Goal: Information Seeking & Learning: Learn about a topic

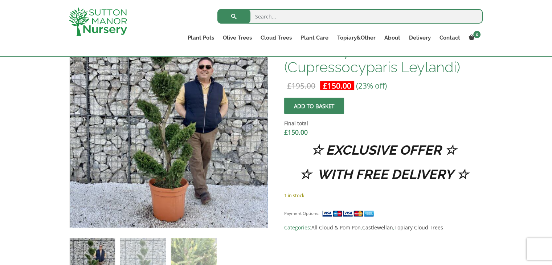
scroll to position [327, 0]
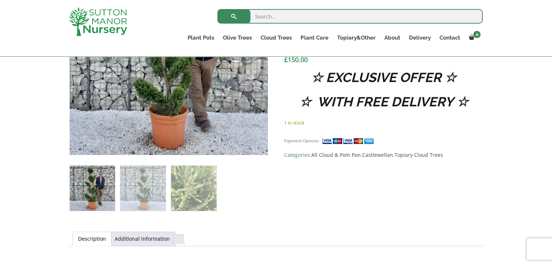
click at [91, 182] on img at bounding box center [92, 188] width 45 height 45
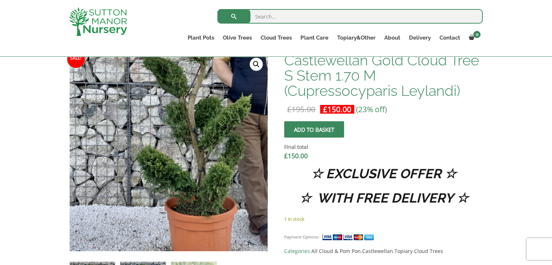
scroll to position [218, 0]
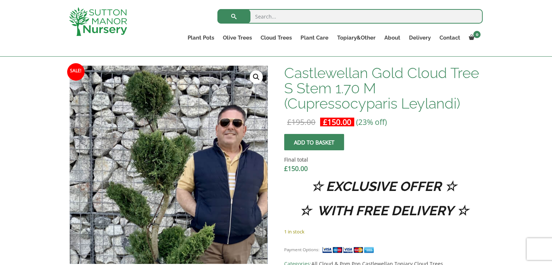
click at [173, 80] on img at bounding box center [164, 235] width 363 height 363
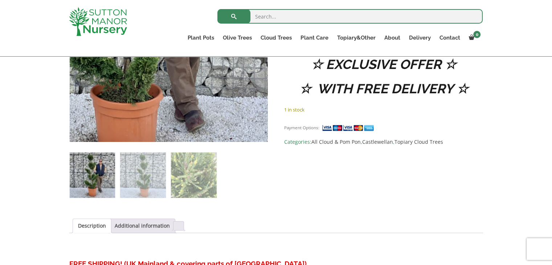
scroll to position [363, 0]
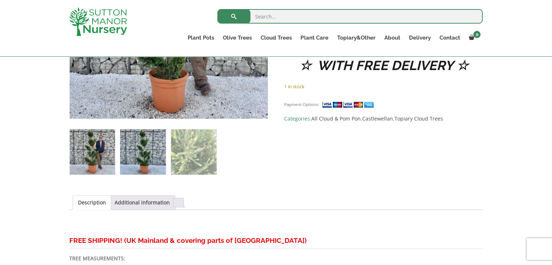
click at [132, 151] on img at bounding box center [142, 151] width 45 height 45
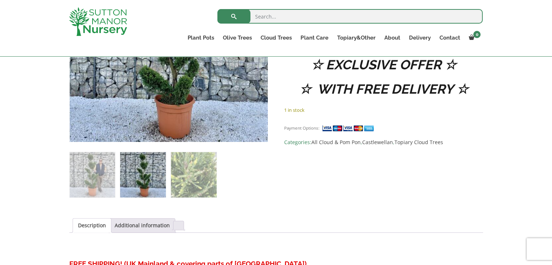
scroll to position [327, 0]
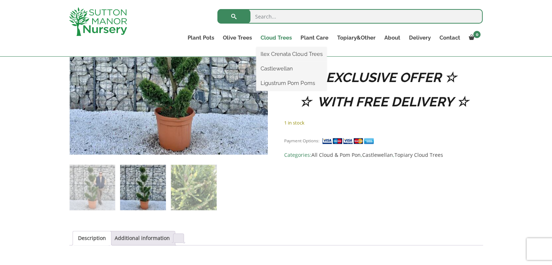
click at [269, 36] on link "Cloud Trees" at bounding box center [276, 38] width 40 height 10
click at [273, 52] on link "Ilex Crenata Cloud Trees" at bounding box center [291, 54] width 70 height 11
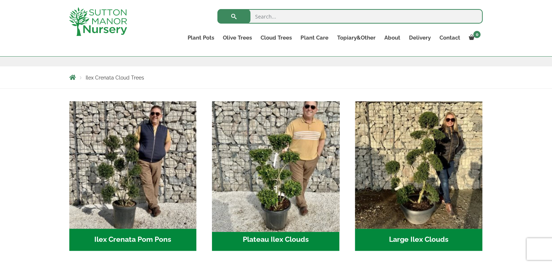
scroll to position [109, 0]
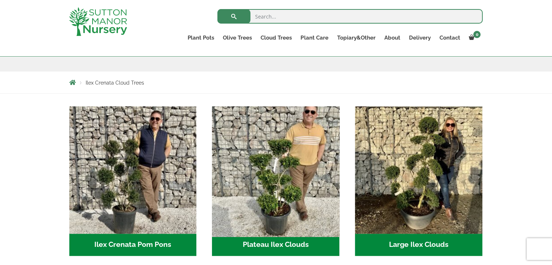
click at [288, 170] on img "Visit product category Plateau Ilex Clouds" at bounding box center [276, 170] width 134 height 134
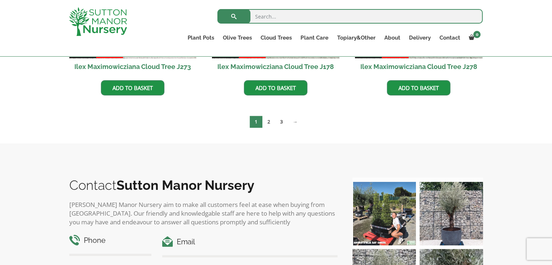
scroll to position [254, 0]
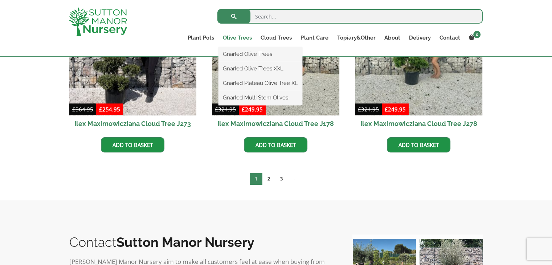
click at [245, 37] on link "Olive Trees" at bounding box center [238, 38] width 38 height 10
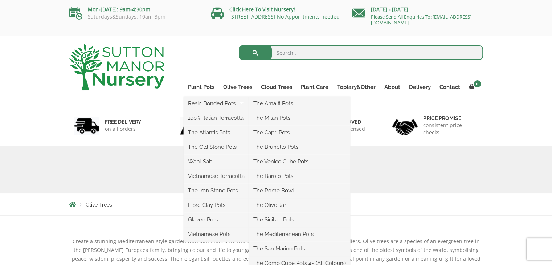
click at [206, 97] on ul "Resin Bonded Pots The Amalfi Pots The Milan Pots The Capri Pots The Brunello Po…" at bounding box center [216, 169] width 65 height 145
click at [208, 102] on link "Resin Bonded Pots" at bounding box center [216, 103] width 65 height 11
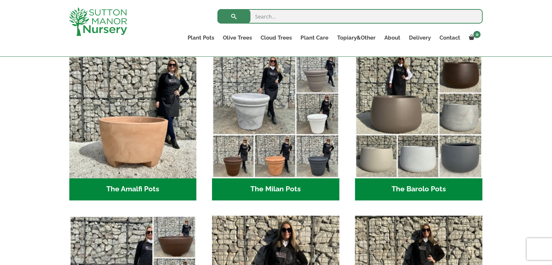
scroll to position [277, 0]
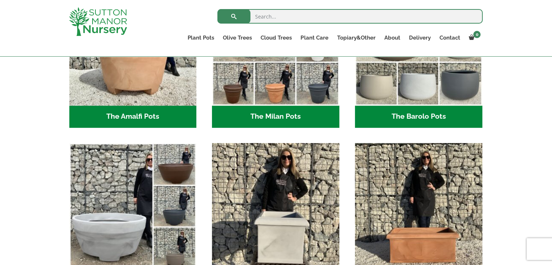
click at [413, 116] on h2 "The Barolo Pots (36)" at bounding box center [418, 117] width 127 height 23
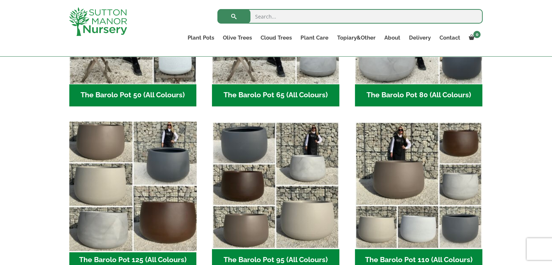
scroll to position [327, 0]
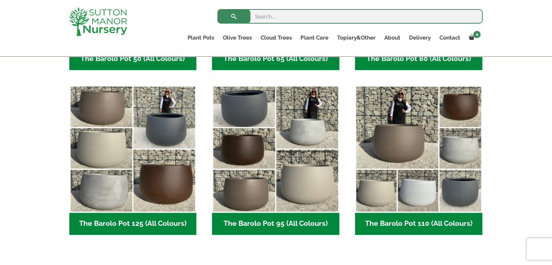
click at [138, 223] on h2 "The Barolo Pot 125 (All Colours) (6)" at bounding box center [132, 224] width 127 height 23
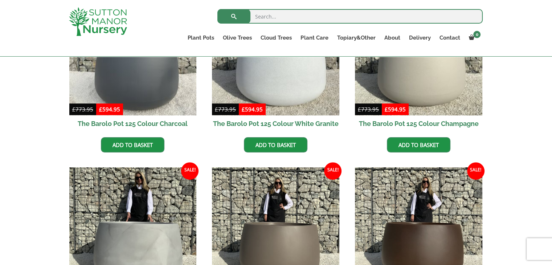
scroll to position [363, 0]
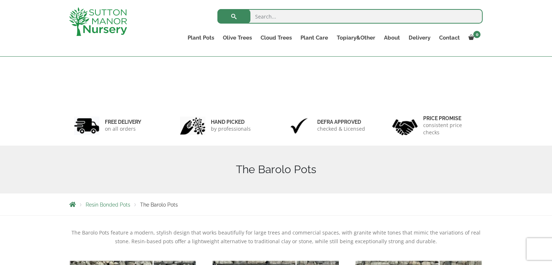
scroll to position [340, 0]
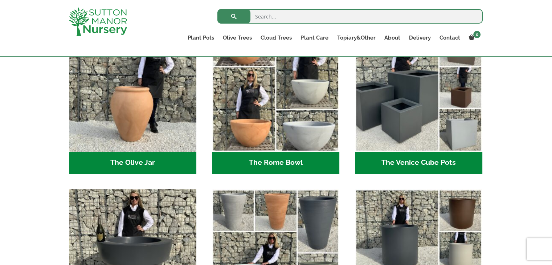
scroll to position [713, 0]
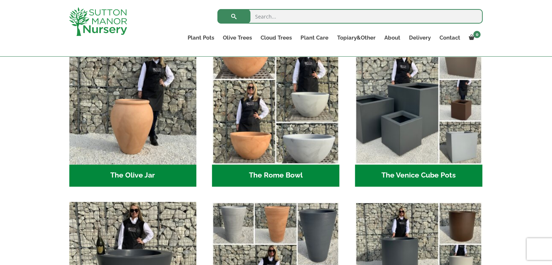
click at [422, 176] on h2 "The Venice Cube Pots (12)" at bounding box center [418, 175] width 127 height 23
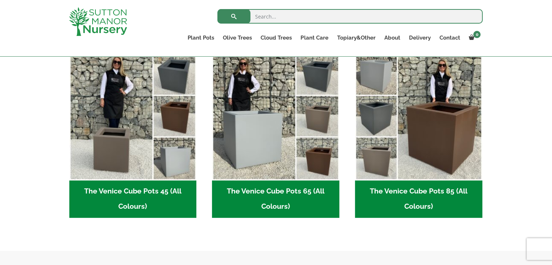
scroll to position [182, 0]
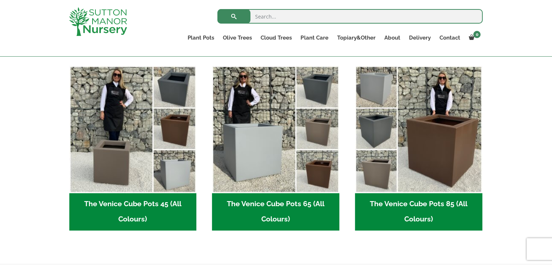
click at [392, 203] on h2 "The Venice Cube Pots 85 (All Colours) (4)" at bounding box center [418, 212] width 127 height 38
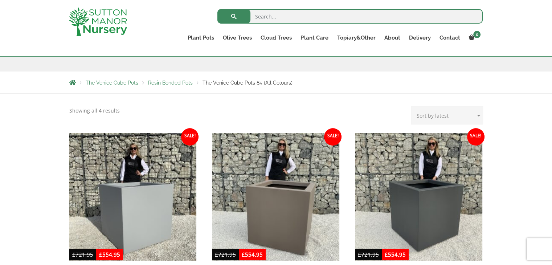
scroll to position [145, 0]
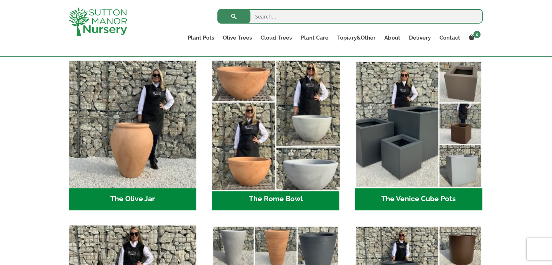
scroll to position [689, 0]
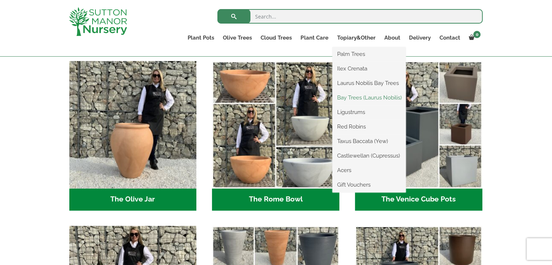
click at [357, 100] on link "Bay Trees (Laurus Nobilis)" at bounding box center [369, 97] width 73 height 11
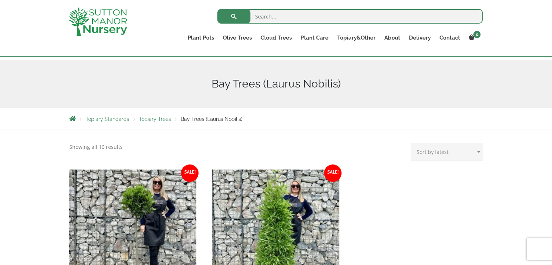
scroll to position [73, 0]
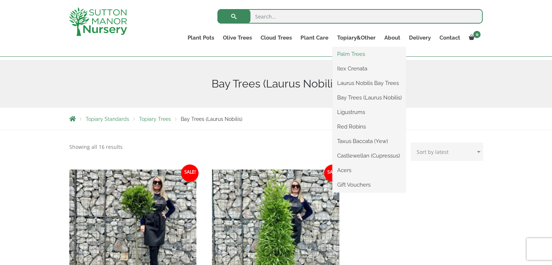
click at [350, 57] on link "Palm Trees" at bounding box center [369, 54] width 73 height 11
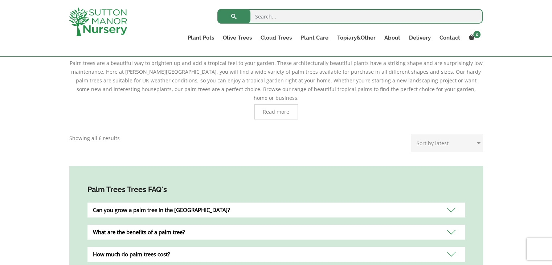
scroll to position [73, 0]
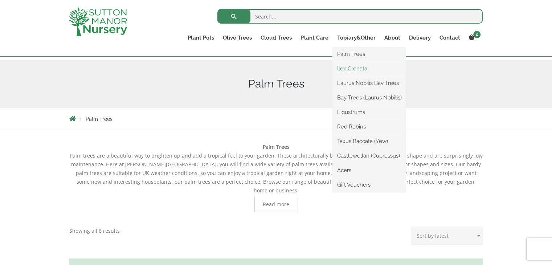
click at [351, 70] on link "Ilex Crenata" at bounding box center [369, 68] width 73 height 11
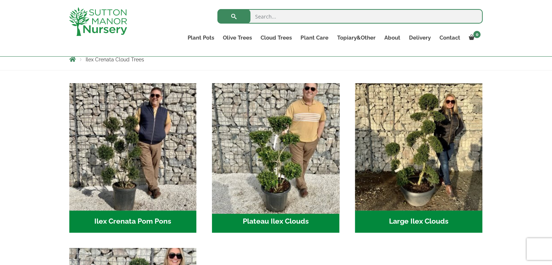
scroll to position [145, 0]
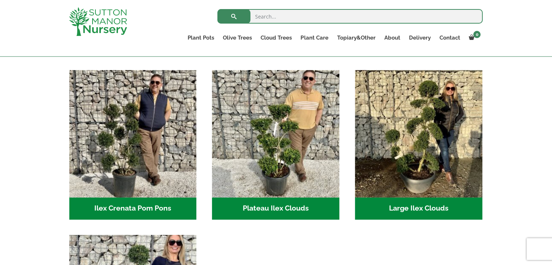
click at [418, 207] on h2 "Large Ilex Clouds (38)" at bounding box center [418, 209] width 127 height 23
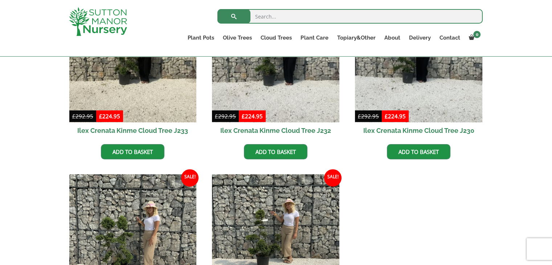
scroll to position [182, 0]
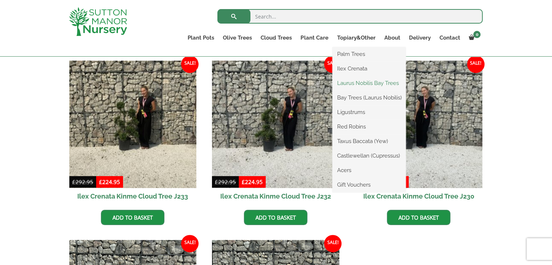
click at [350, 81] on link "Laurus Nobilis Bay Trees" at bounding box center [369, 83] width 73 height 11
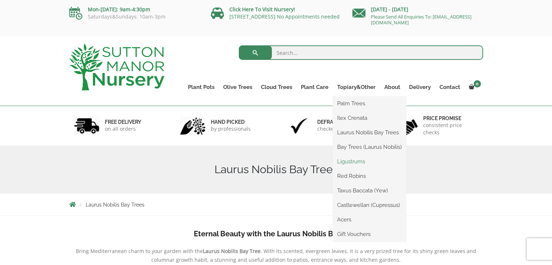
click at [353, 159] on link "Ligustrums" at bounding box center [369, 161] width 73 height 11
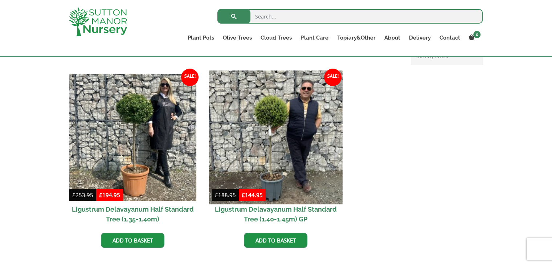
scroll to position [182, 0]
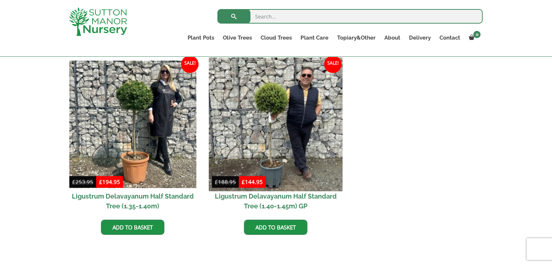
click at [277, 122] on img at bounding box center [276, 124] width 134 height 134
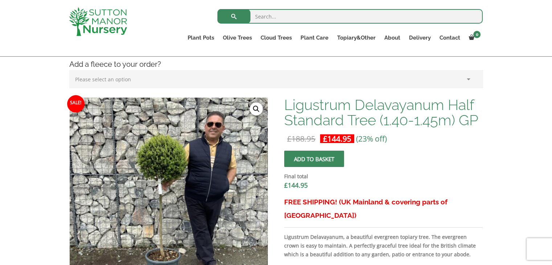
scroll to position [182, 0]
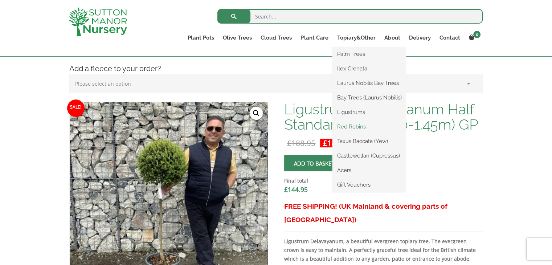
click at [350, 126] on link "Red Robins" at bounding box center [369, 126] width 73 height 11
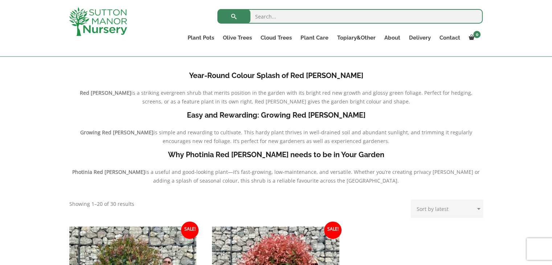
scroll to position [73, 0]
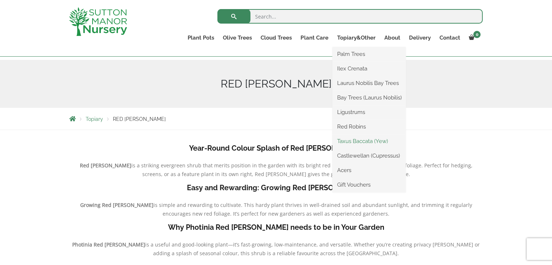
click at [352, 139] on link "Taxus Baccata (Yew)" at bounding box center [369, 141] width 73 height 11
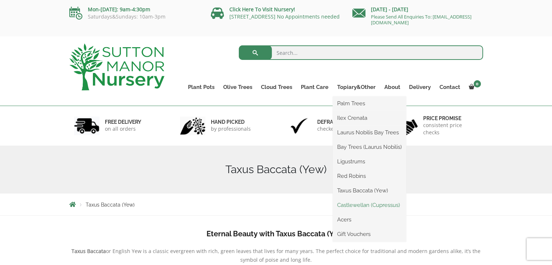
click at [354, 207] on link "Castlewellan (Cupressus)" at bounding box center [369, 205] width 73 height 11
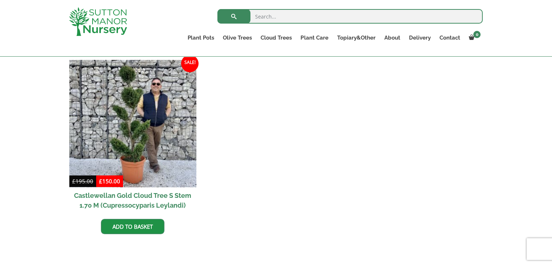
scroll to position [290, 0]
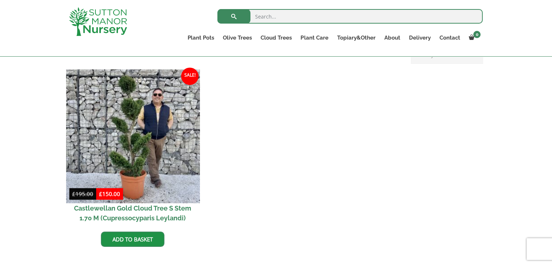
click at [141, 125] on img at bounding box center [133, 136] width 134 height 134
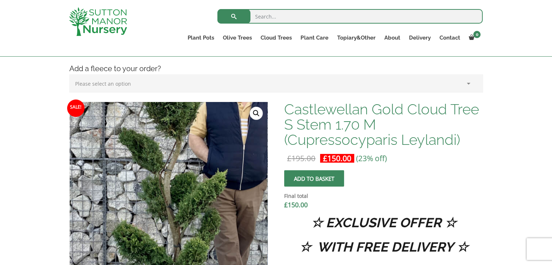
scroll to position [145, 0]
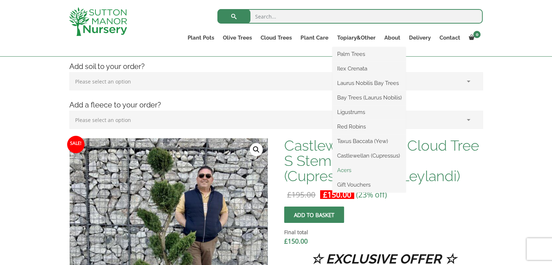
click at [348, 168] on link "Acers" at bounding box center [369, 170] width 73 height 11
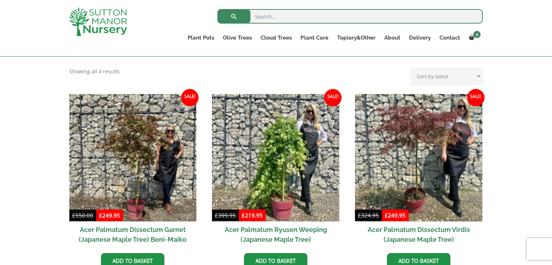
scroll to position [145, 0]
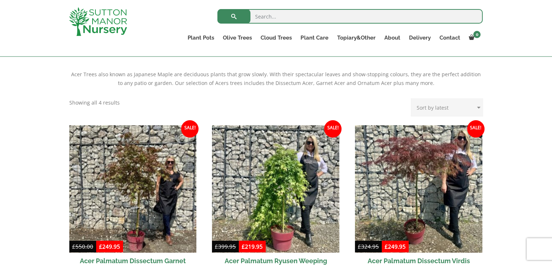
click at [274, 19] on input "search" at bounding box center [349, 16] width 265 height 15
type input "pot"
click at [217, 9] on button "submit" at bounding box center [233, 16] width 33 height 15
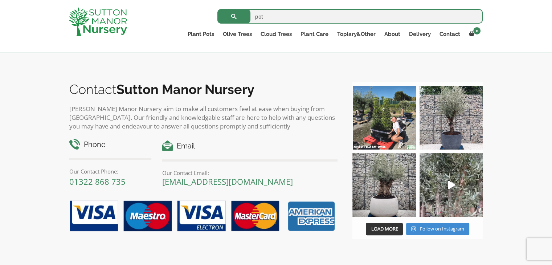
scroll to position [3068, 0]
